Goal: Navigation & Orientation: Find specific page/section

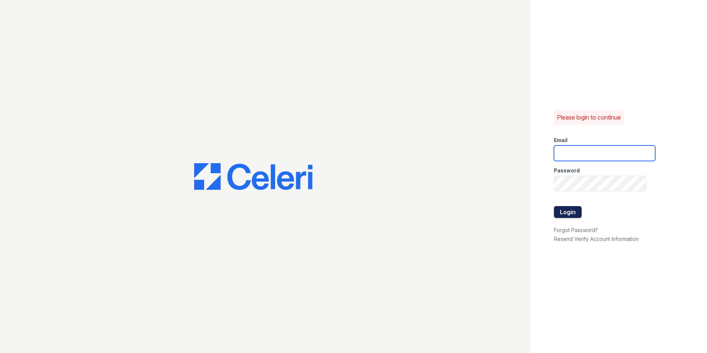
type input "joanahernandez@spmlv.com"
click at [574, 215] on button "Login" at bounding box center [568, 212] width 28 height 12
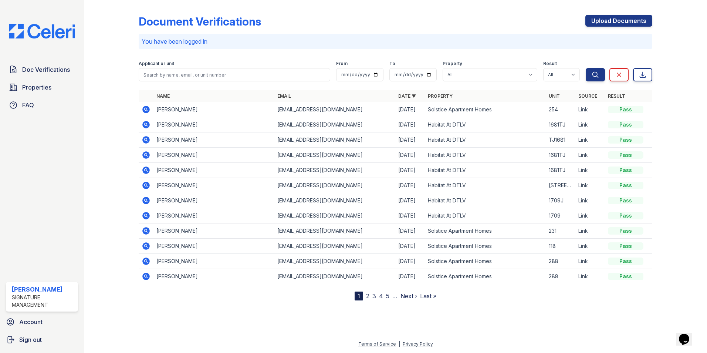
click at [439, 96] on link "Property" at bounding box center [440, 96] width 25 height 6
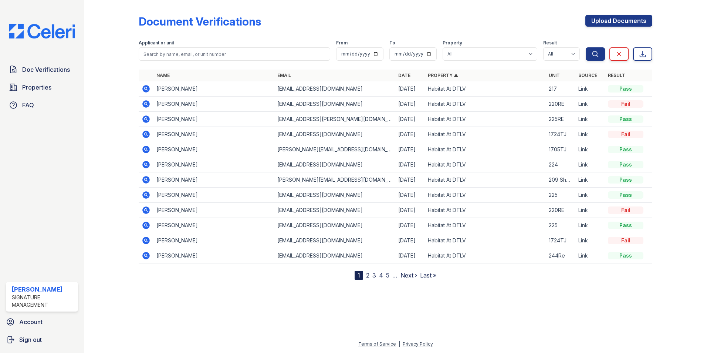
click at [368, 277] on link "2" at bounding box center [367, 274] width 3 height 7
click at [389, 277] on link "3" at bounding box center [390, 274] width 4 height 7
click at [396, 277] on link "4" at bounding box center [394, 274] width 4 height 7
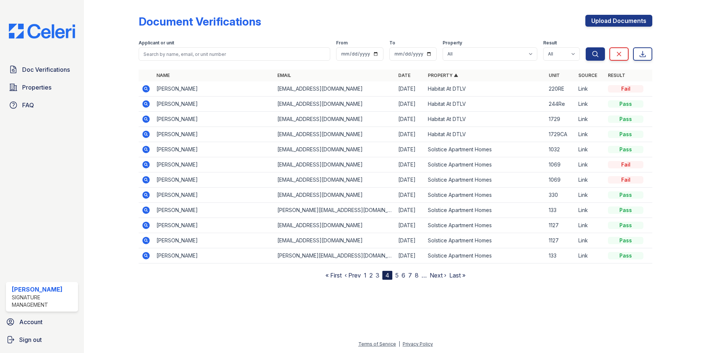
click at [399, 277] on link "5" at bounding box center [396, 274] width 3 height 7
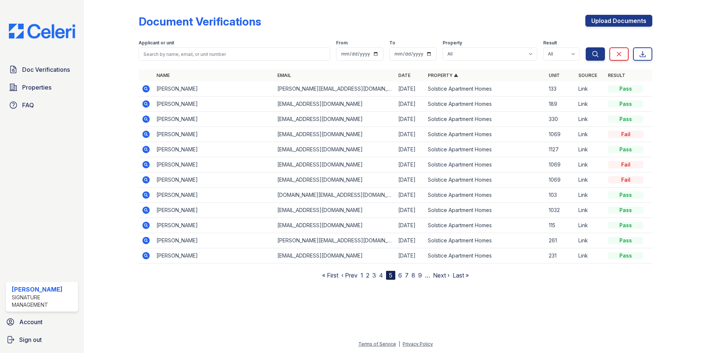
click at [405, 277] on nav "« First ‹ Prev 1 2 3 4 5 6 7 8 9 … Next › Last »" at bounding box center [395, 275] width 147 height 9
click at [407, 277] on link "7" at bounding box center [407, 274] width 4 height 7
click at [412, 276] on nav "« First ‹ Prev … 3 4 5 6 7 8 9 10 11 … Next › Last »" at bounding box center [395, 275] width 160 height 9
click at [409, 276] on link "9" at bounding box center [410, 274] width 4 height 7
click at [417, 276] on link "12" at bounding box center [419, 274] width 6 height 7
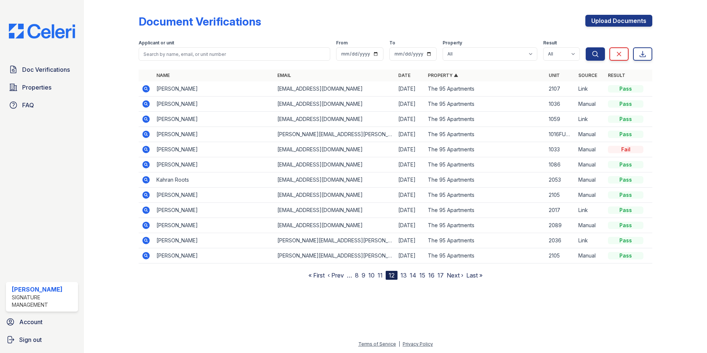
click at [420, 276] on link "15" at bounding box center [422, 274] width 6 height 7
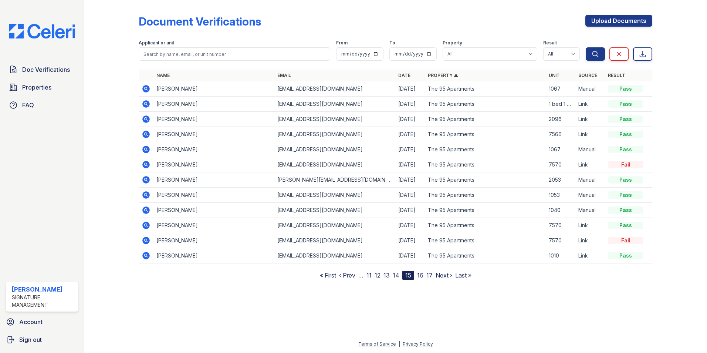
click at [422, 276] on link "16" at bounding box center [420, 274] width 6 height 7
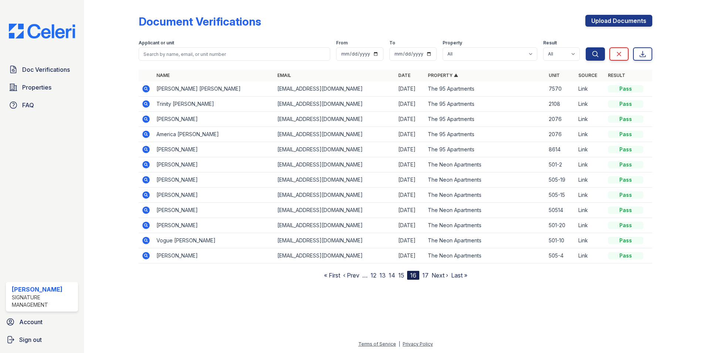
click at [425, 276] on link "17" at bounding box center [425, 274] width 6 height 7
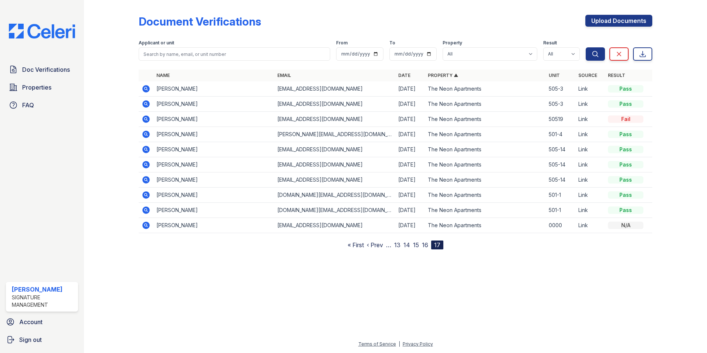
click at [427, 245] on link "16" at bounding box center [425, 244] width 6 height 7
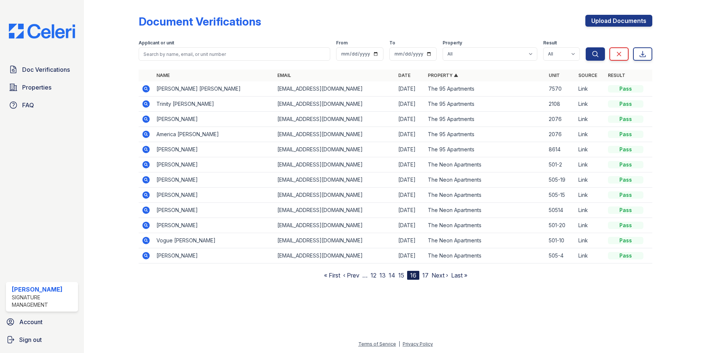
click at [402, 275] on link "15" at bounding box center [401, 274] width 6 height 7
